Goal: Task Accomplishment & Management: Manage account settings

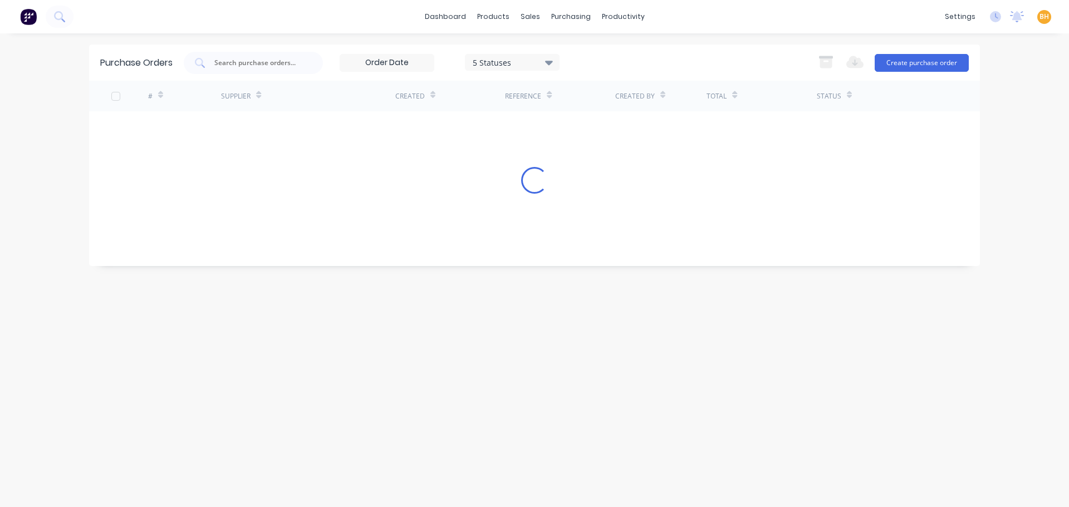
click at [235, 63] on input "text" at bounding box center [259, 62] width 92 height 11
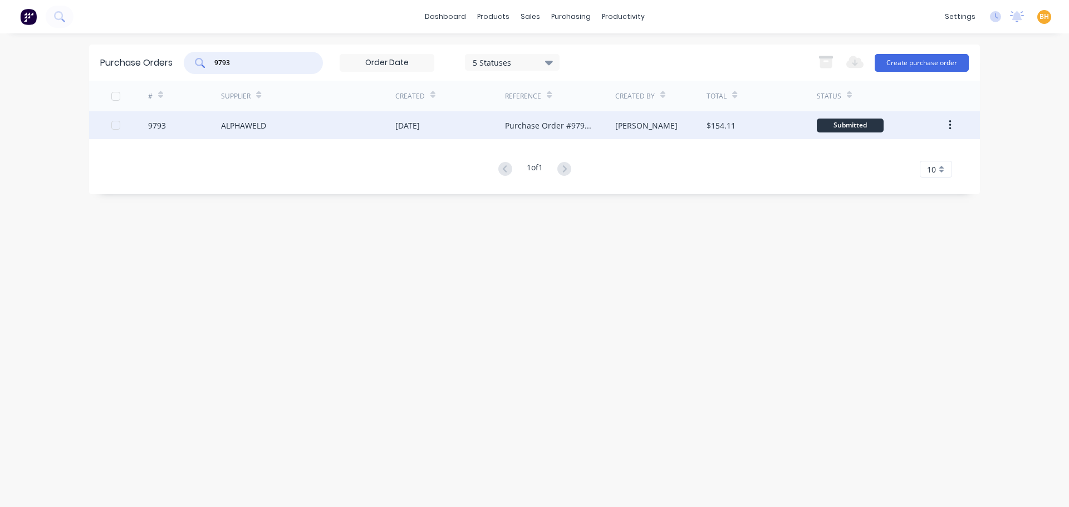
type input "9793"
click at [184, 124] on div "9793" at bounding box center [185, 125] width 74 height 28
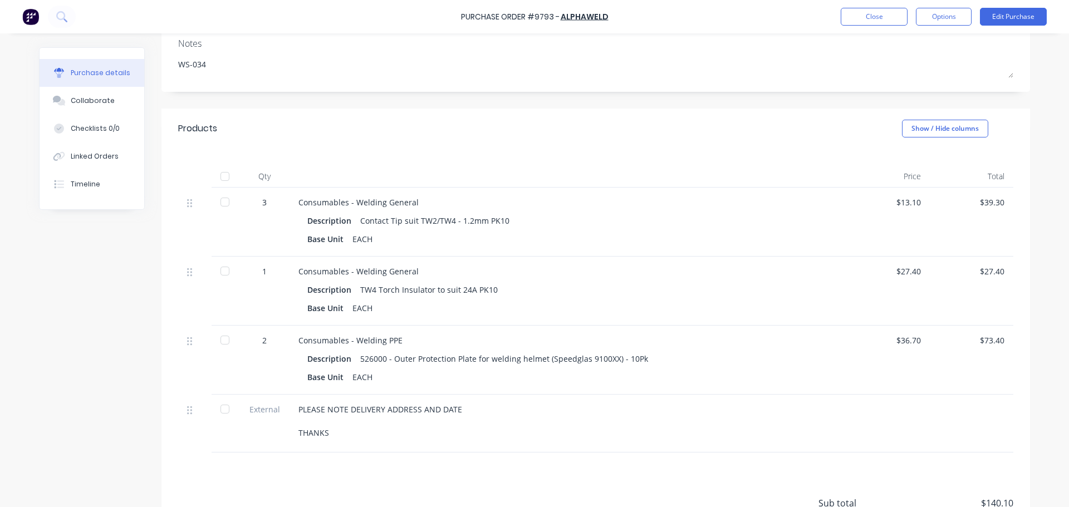
scroll to position [167, 0]
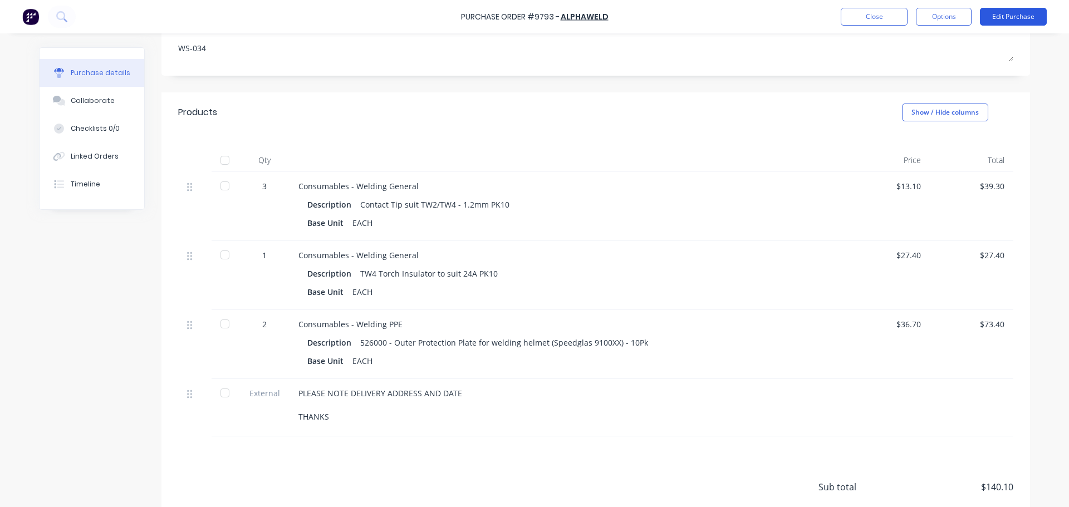
click at [1019, 14] on button "Edit Purchase" at bounding box center [1013, 17] width 67 height 18
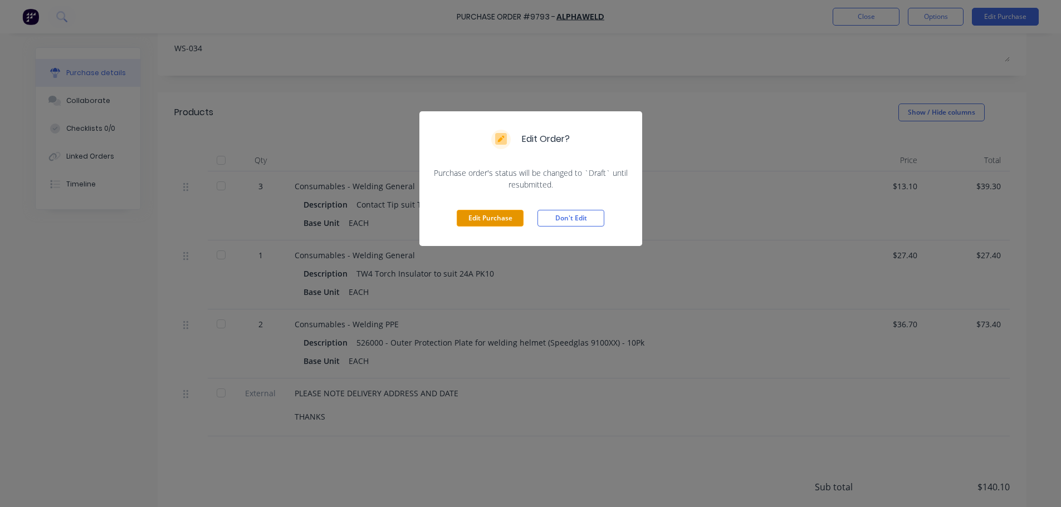
click at [497, 213] on button "Edit Purchase" at bounding box center [490, 218] width 67 height 17
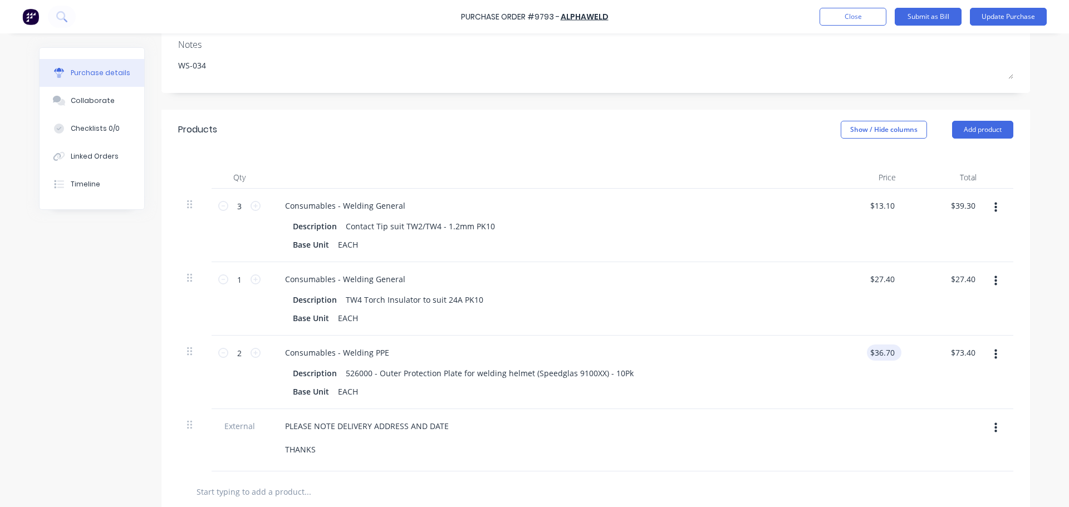
type textarea "x"
drag, startPoint x: 872, startPoint y: 351, endPoint x: 913, endPoint y: 349, distance: 41.2
click at [913, 349] on div "2 2 Consumables - Welding PPE Description 526000 - Outer Protection Plate for w…" at bounding box center [595, 373] width 835 height 74
type input "35.40"
type textarea "x"
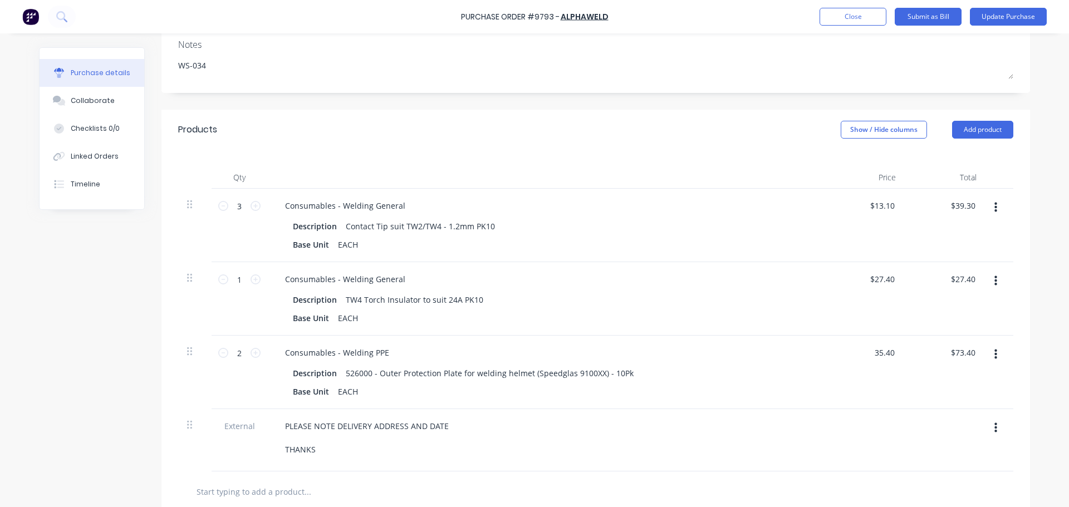
type input "$35.40"
type input "70.80"
type textarea "x"
type input "$70.80"
click at [993, 17] on button "Update Purchase" at bounding box center [1008, 17] width 77 height 18
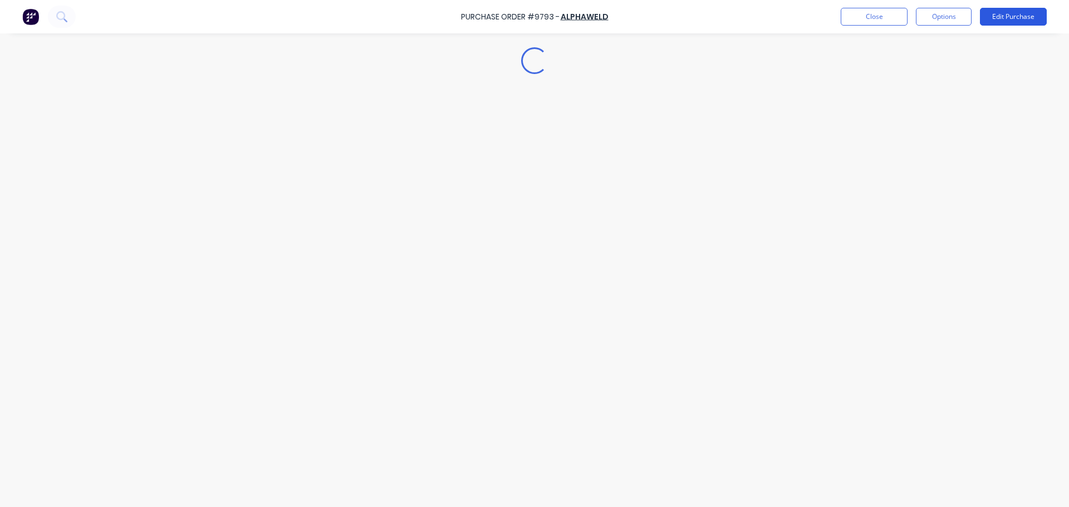
scroll to position [0, 0]
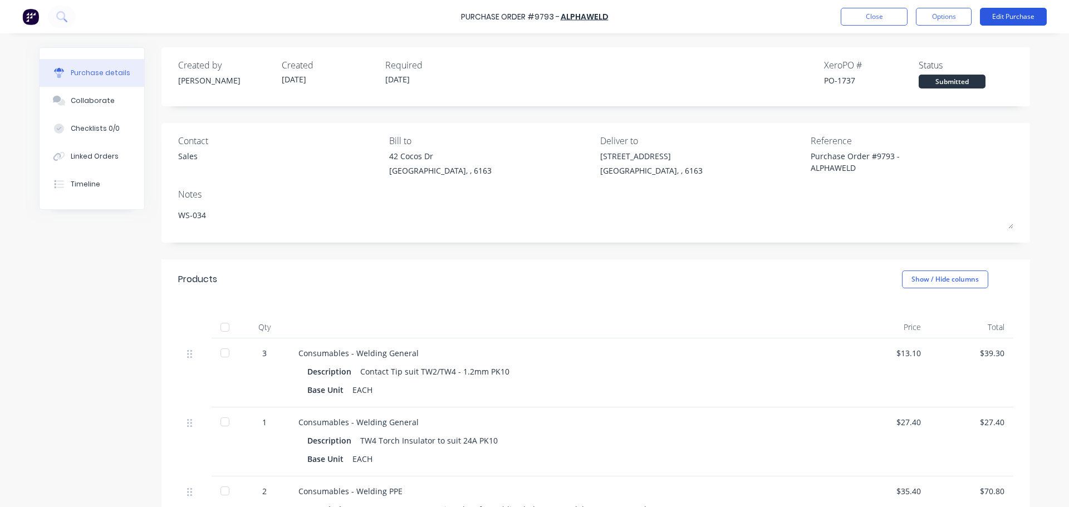
click at [1002, 19] on button "Edit Purchase" at bounding box center [1013, 17] width 67 height 18
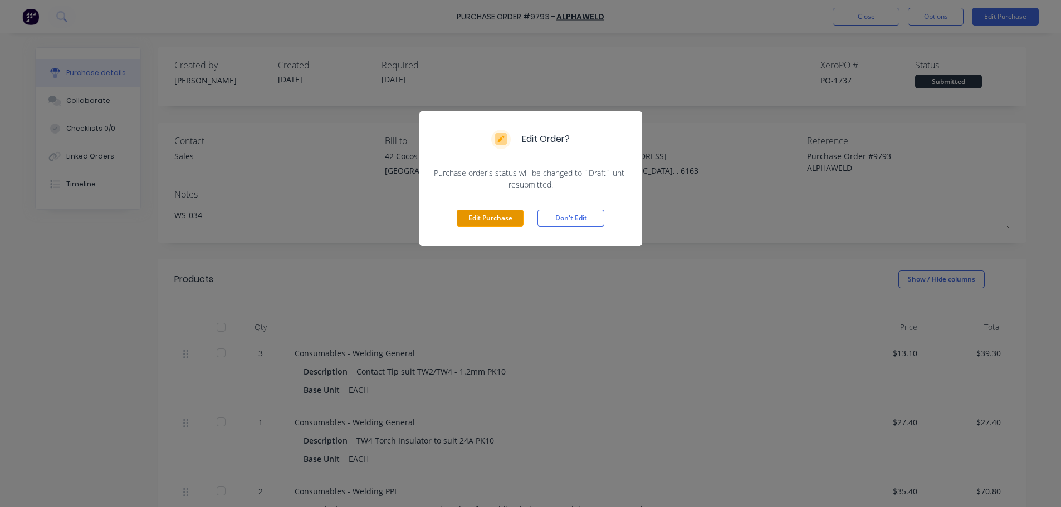
click at [463, 219] on button "Edit Purchase" at bounding box center [490, 218] width 67 height 17
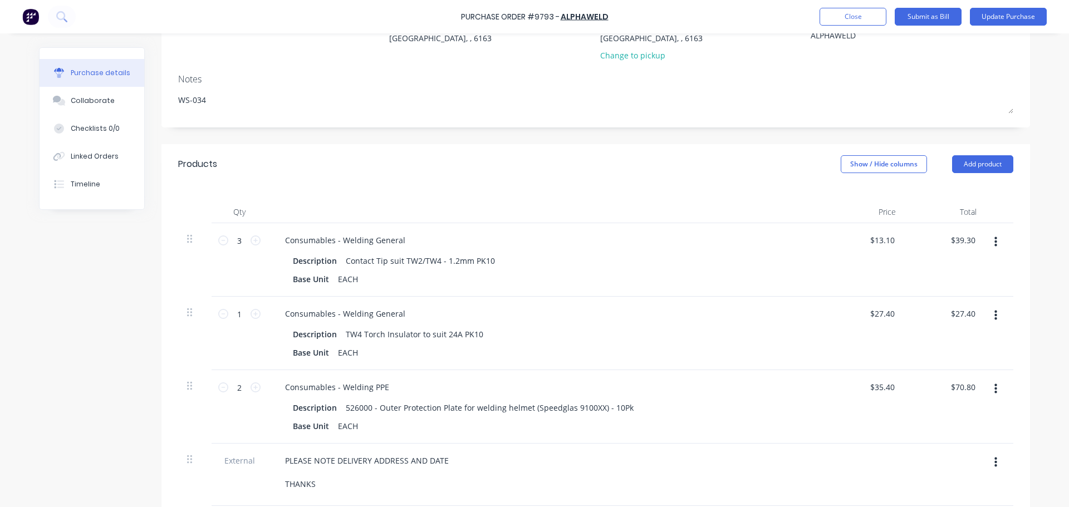
scroll to position [278, 0]
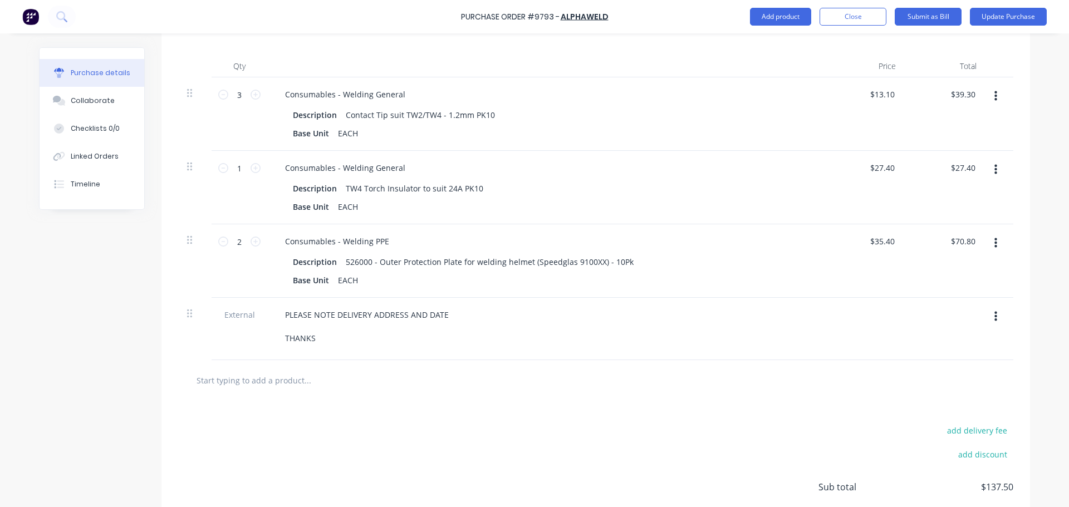
click at [224, 380] on input "text" at bounding box center [307, 380] width 223 height 22
type textarea "x"
type input "f"
type textarea "x"
type input "fr"
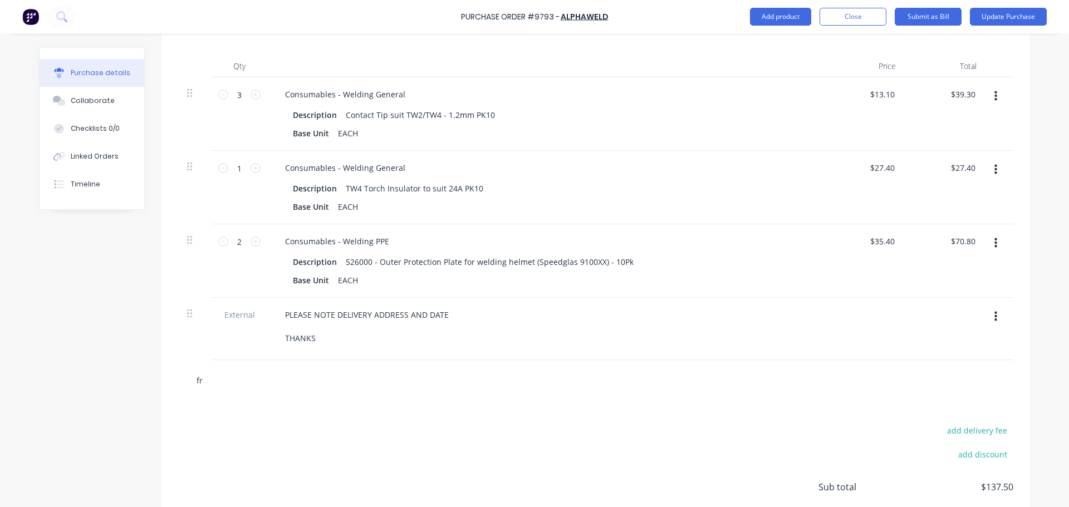
type textarea "x"
type input "fre"
type textarea "x"
type input "frei"
type textarea "x"
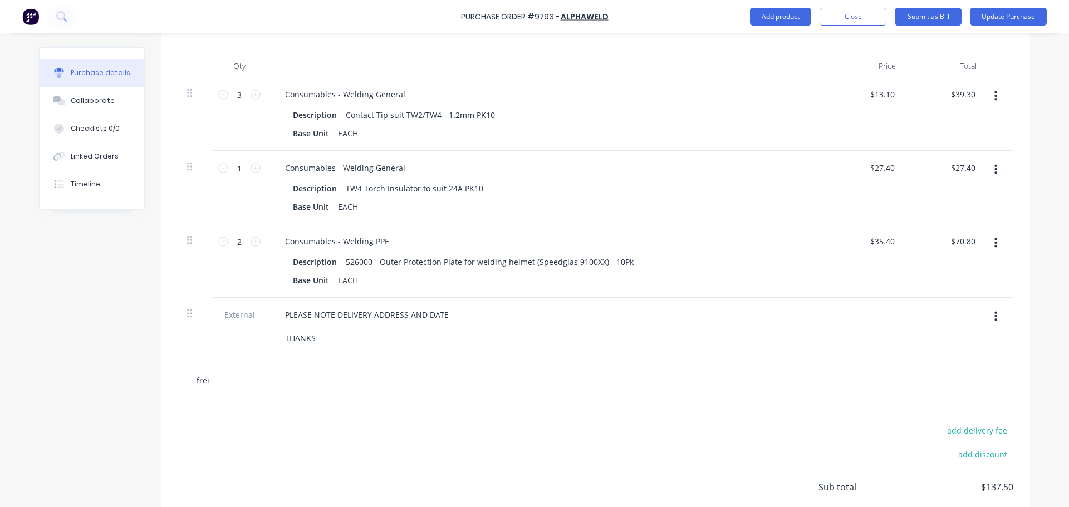
type input "freig"
type textarea "x"
type input "freigh"
type textarea "x"
type input "freight"
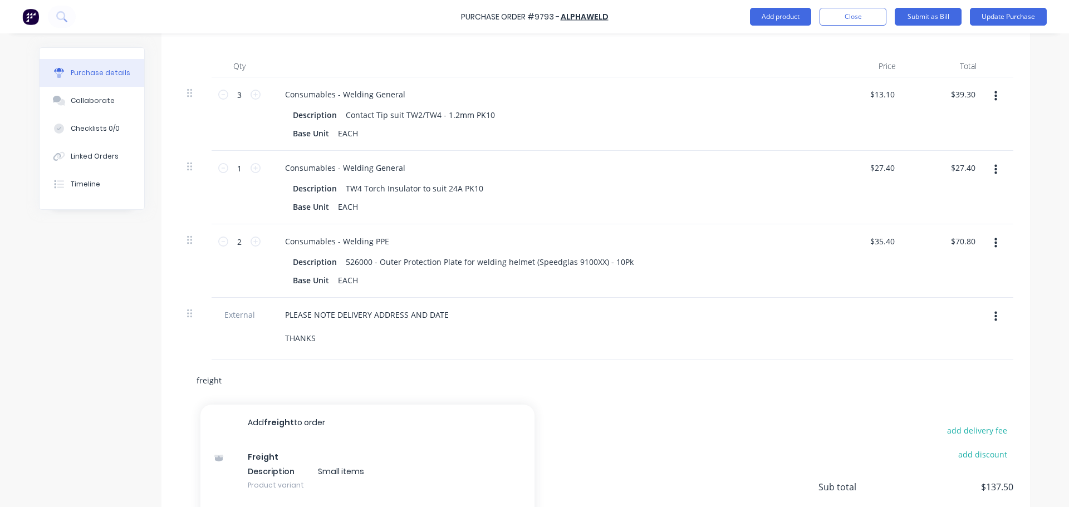
type textarea "x"
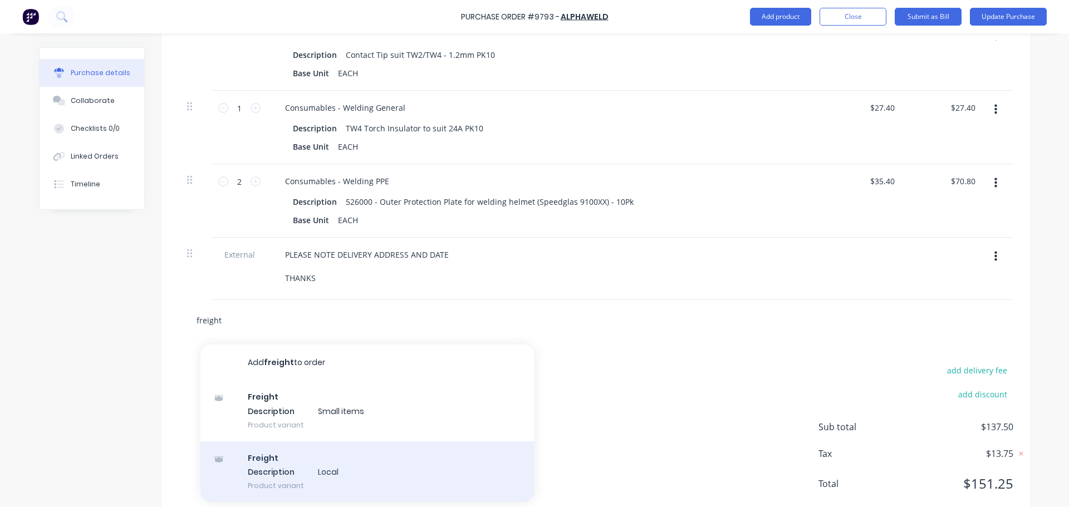
scroll to position [366, 0]
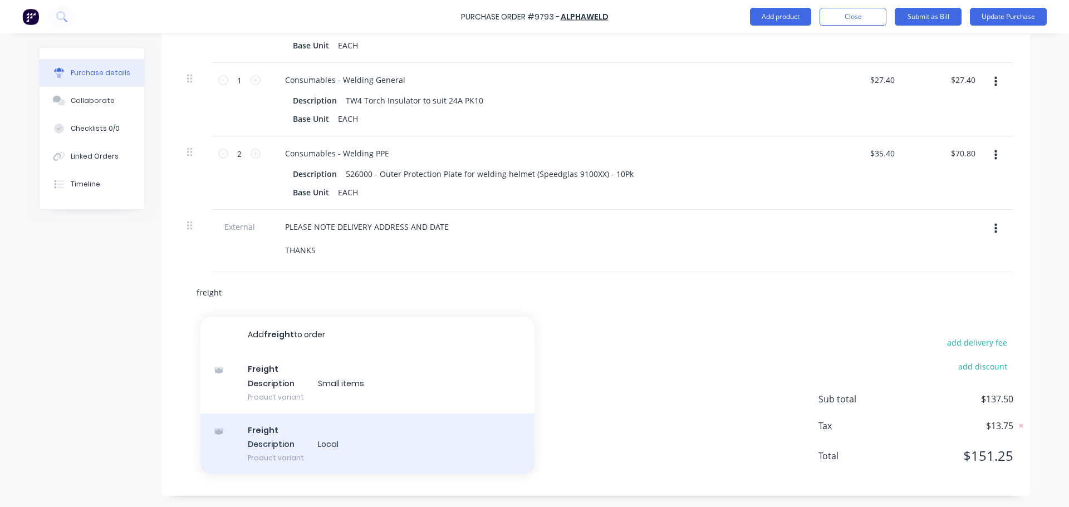
type input "freight"
click at [294, 420] on div "Freight Description Local Product variant" at bounding box center [368, 444] width 334 height 61
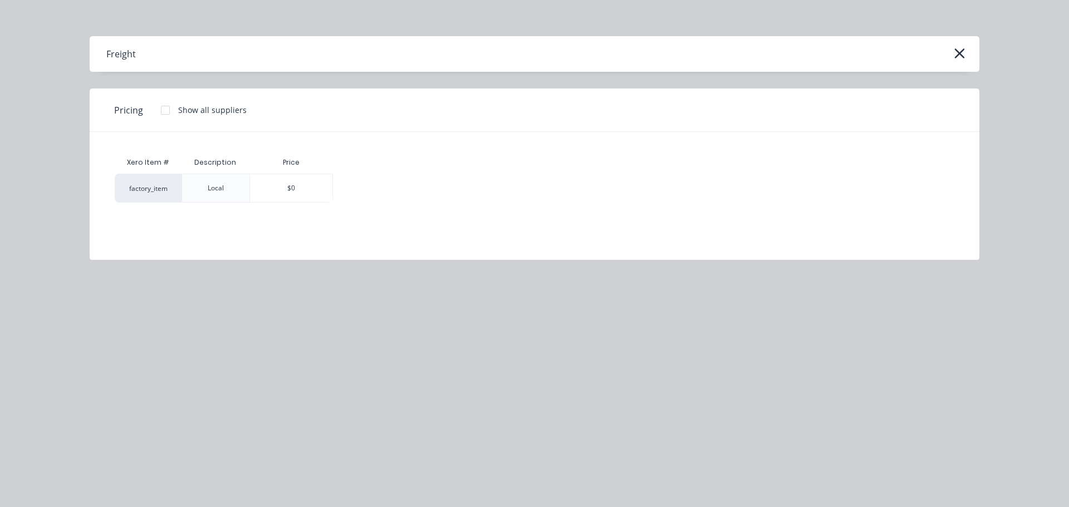
click at [307, 192] on div "$0" at bounding box center [291, 188] width 82 height 28
type textarea "x"
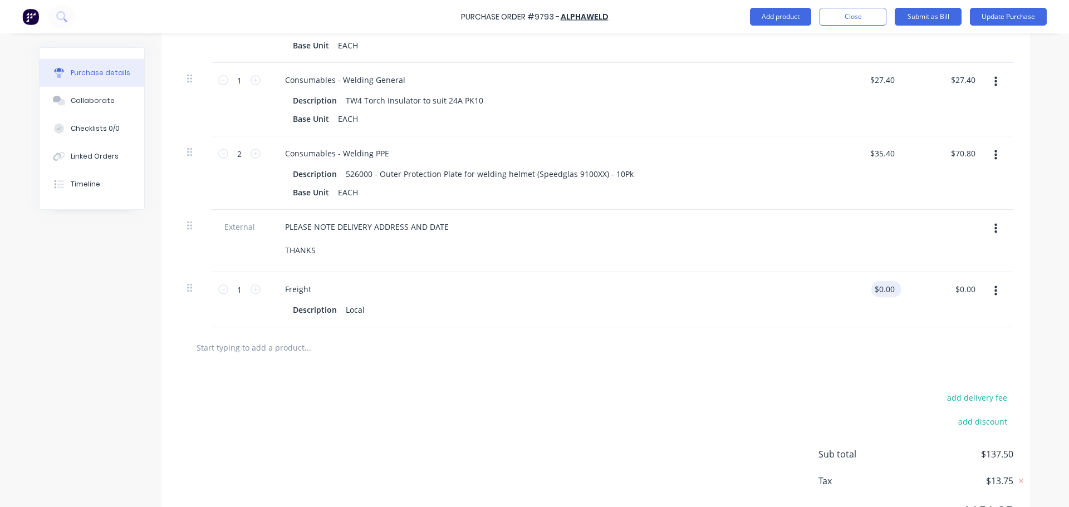
type textarea "x"
drag, startPoint x: 876, startPoint y: 286, endPoint x: 920, endPoint y: 285, distance: 44.0
click at [920, 285] on div "1 1 Freight Description Local 0.00 0.00 $0.00 $0.00" at bounding box center [595, 299] width 835 height 55
type input "12.50"
type textarea "x"
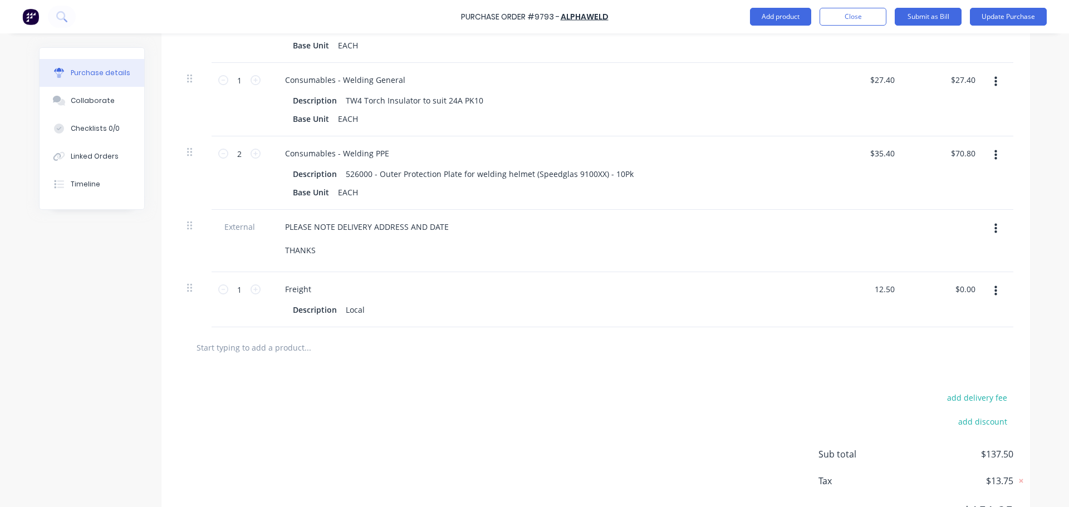
type input "$12.50"
type input "12.50"
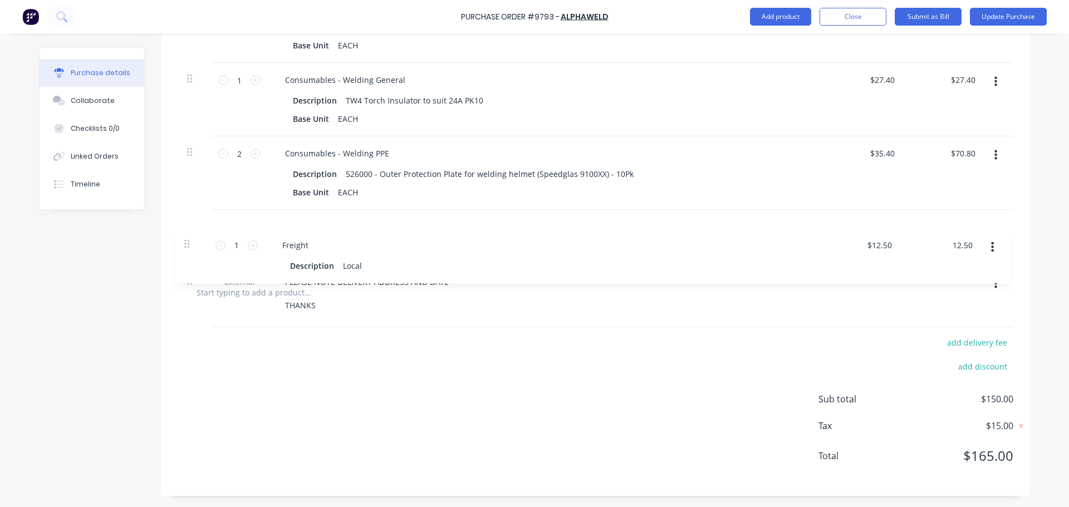
drag, startPoint x: 185, startPoint y: 289, endPoint x: 190, endPoint y: 221, distance: 68.7
click at [189, 221] on div "3 3 Consumables - Welding General Description Contact Tip suit TW2/TW4 - 1.2mm …" at bounding box center [595, 130] width 835 height 283
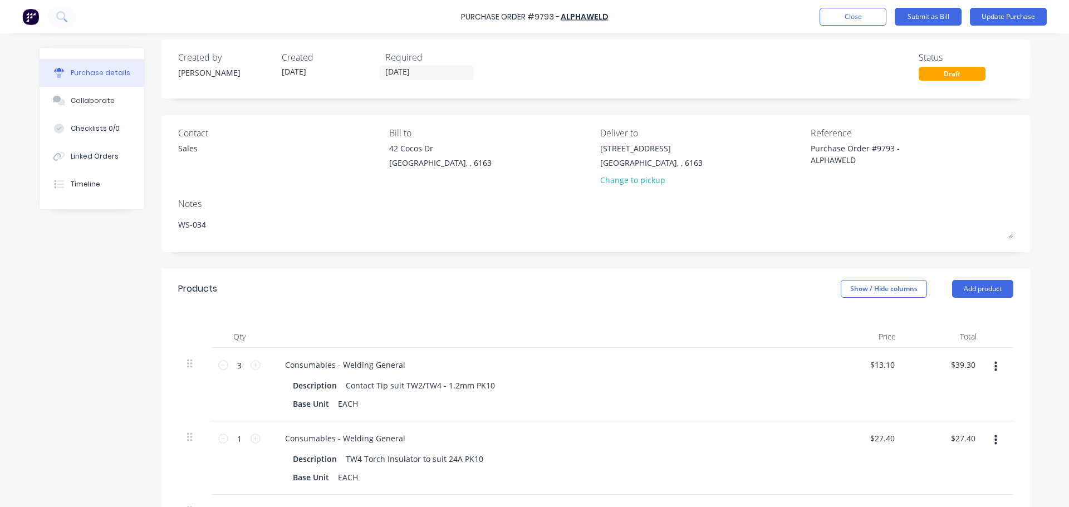
scroll to position [0, 0]
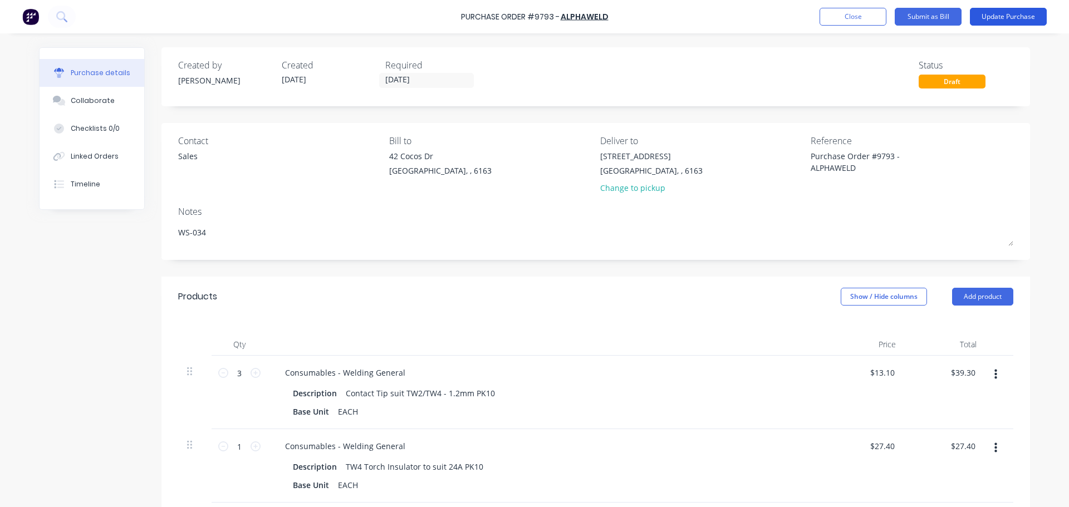
click at [1020, 16] on button "Update Purchase" at bounding box center [1008, 17] width 77 height 18
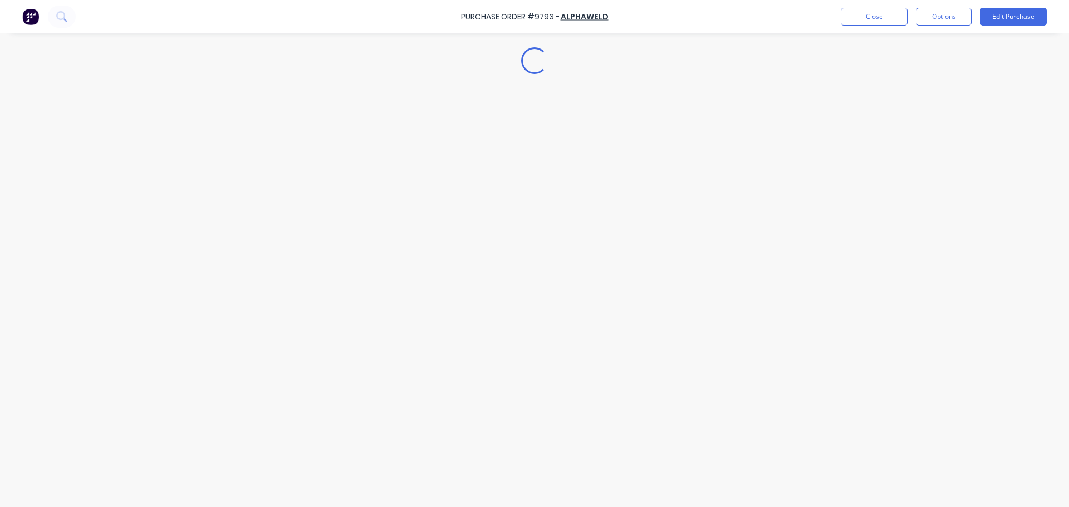
type textarea "x"
